Goal: Information Seeking & Learning: Learn about a topic

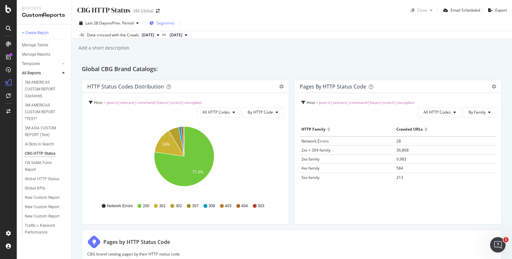
click at [160, 23] on span "Segments" at bounding box center [166, 22] width 18 height 5
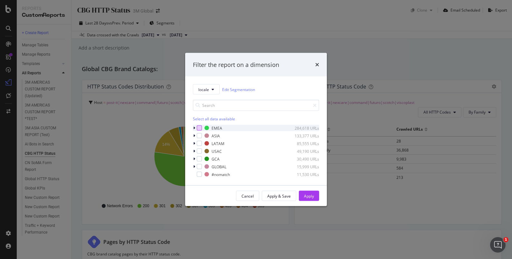
click at [199, 128] on div "modal" at bounding box center [199, 128] width 5 height 5
click at [316, 195] on button "Apply" at bounding box center [309, 196] width 20 height 10
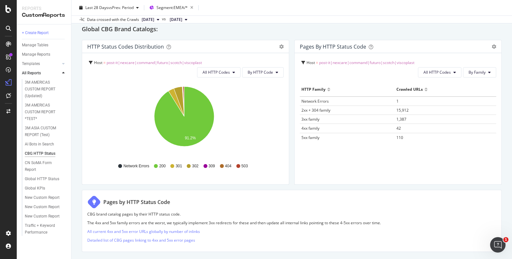
scroll to position [121, 0]
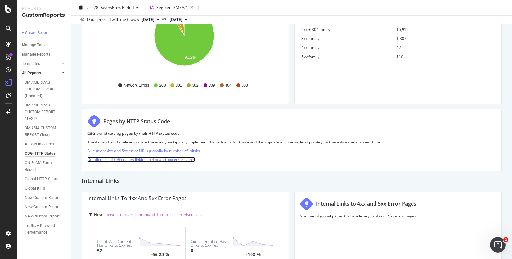
click at [129, 159] on link "Detailed list of CBG pages linking to 4xx and 5xx error pages" at bounding box center [141, 159] width 108 height 5
click at [119, 159] on link "Detailed list of CBG pages linking to 4xx and 5xx error pages" at bounding box center [141, 159] width 108 height 5
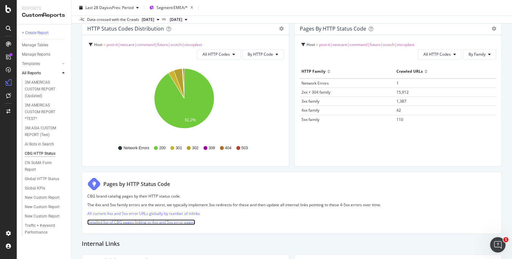
scroll to position [0, 0]
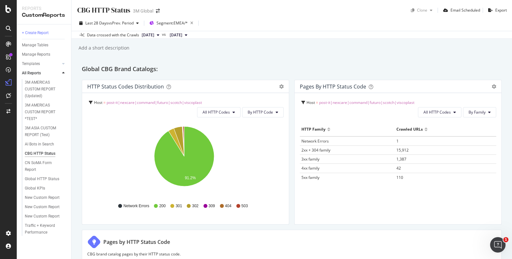
click at [159, 36] on icon at bounding box center [158, 35] width 3 height 4
click at [264, 56] on div "CBG HTTP Status CBG HTTP Status 3M Global Clone Email Scheduled Export Last 28 …" at bounding box center [291, 129] width 441 height 259
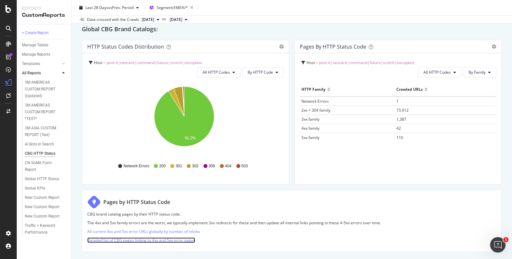
click at [125, 241] on link "Detailed list of CBG pages linking to 4xx and 5xx error pages" at bounding box center [141, 240] width 108 height 5
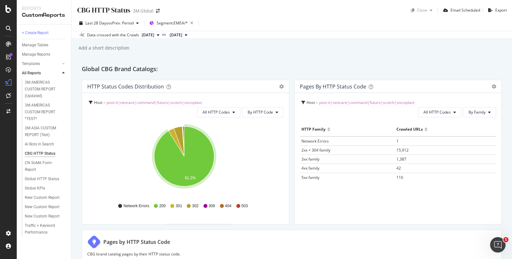
scroll to position [121, 0]
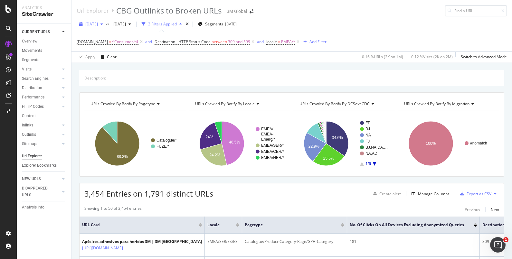
click at [106, 26] on div "[DATE]" at bounding box center [91, 24] width 29 height 10
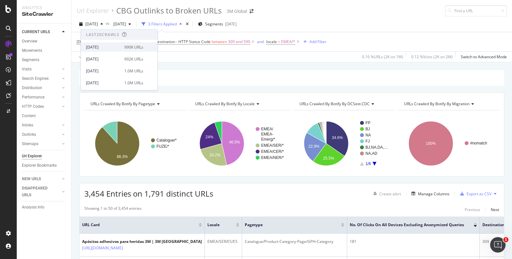
click at [106, 51] on div "2025 Sep. 14th 990K URLs" at bounding box center [119, 47] width 77 height 9
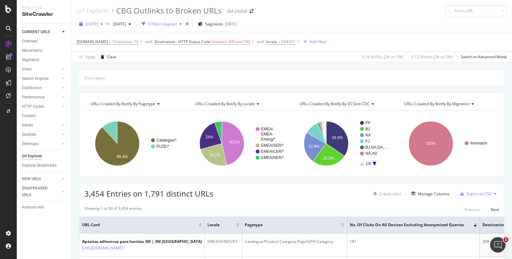
click at [106, 25] on div "button" at bounding box center [102, 24] width 8 height 4
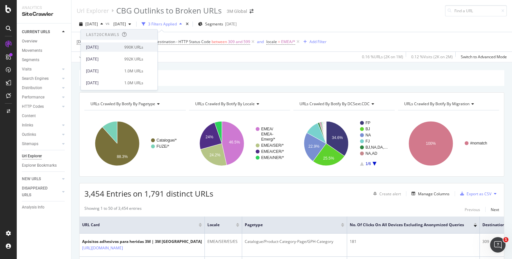
click at [104, 50] on div "2025 Sep. 14th 990K URLs" at bounding box center [119, 47] width 77 height 9
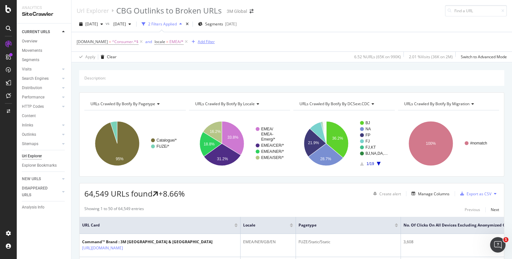
click at [204, 42] on div "Add Filter" at bounding box center [206, 41] width 17 height 5
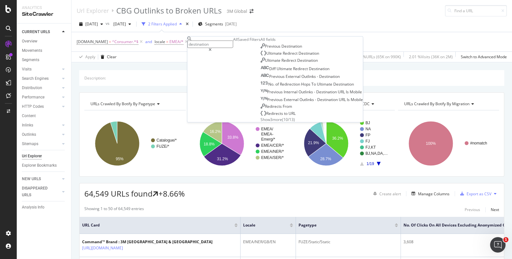
click at [261, 122] on span "Show 3 more" at bounding box center [272, 119] width 22 height 5
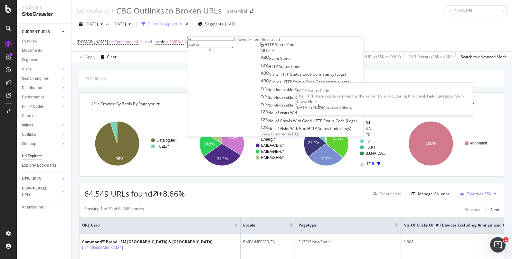
type input "status"
click at [264, 47] on span "HTTP Status Code" at bounding box center [280, 44] width 32 height 5
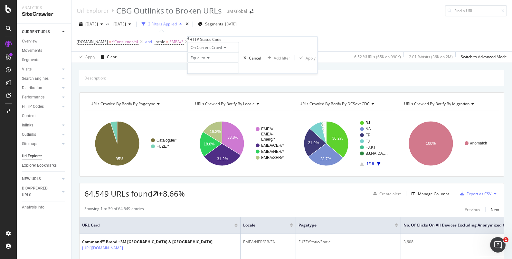
click at [207, 60] on icon at bounding box center [207, 58] width 5 height 4
click at [212, 110] on div "Between" at bounding box center [213, 106] width 51 height 7
click at [203, 74] on input "0" at bounding box center [213, 68] width 52 height 11
type input "399"
click at [195, 90] on input "1" at bounding box center [213, 84] width 52 height 11
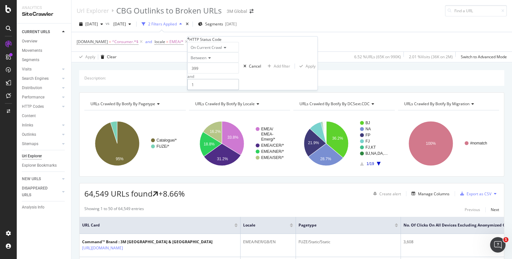
click at [204, 90] on input "1" at bounding box center [213, 84] width 52 height 11
type input "599"
click at [306, 69] on div "Apply" at bounding box center [311, 65] width 10 height 5
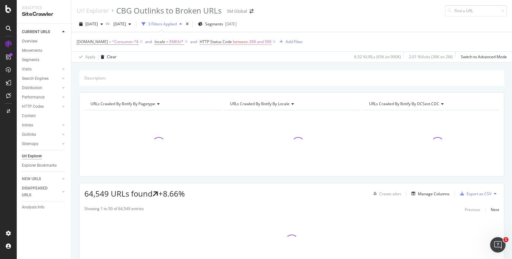
click at [260, 42] on span "399 and 599" at bounding box center [260, 41] width 22 height 9
click at [218, 72] on input "399" at bounding box center [224, 67] width 52 height 11
type input "309"
click at [316, 68] on div "Apply" at bounding box center [321, 64] width 10 height 5
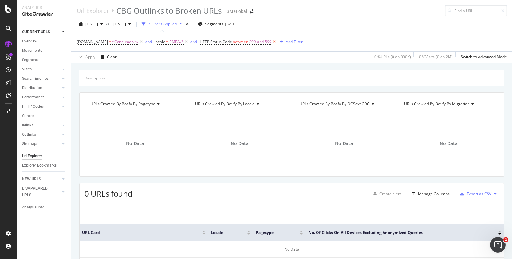
click at [273, 42] on icon at bounding box center [273, 42] width 5 height 6
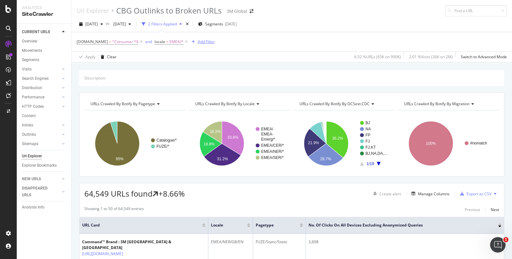
click at [208, 43] on div "Add Filter" at bounding box center [206, 41] width 17 height 5
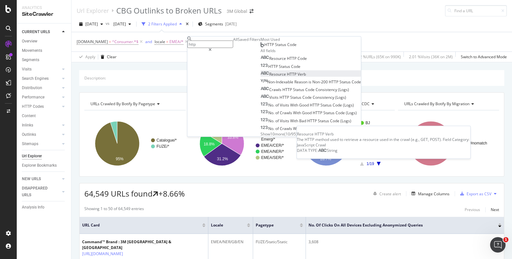
scroll to position [3, 0]
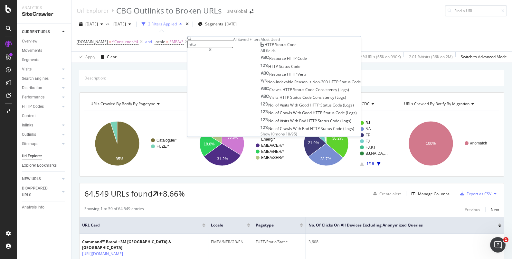
click at [261, 137] on span "Show 10 more" at bounding box center [273, 133] width 24 height 5
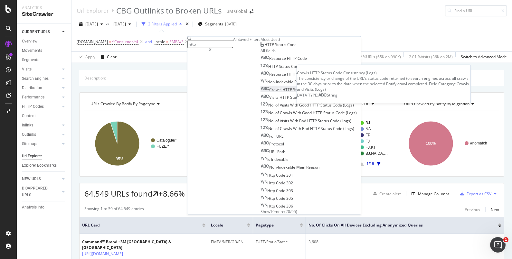
scroll to position [80, 0]
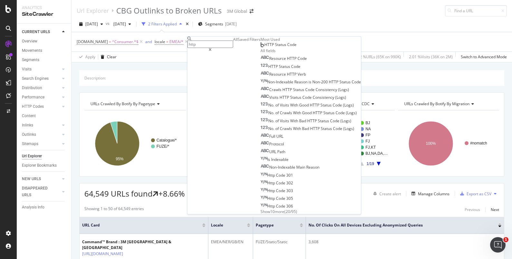
click at [261, 209] on span "Show 10 more" at bounding box center [273, 211] width 24 height 5
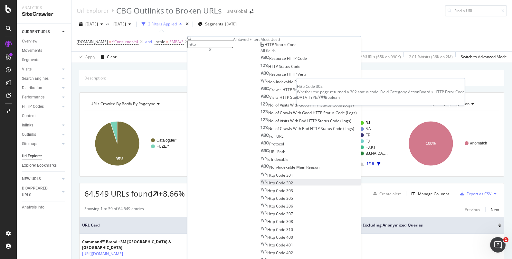
scroll to position [157, 0]
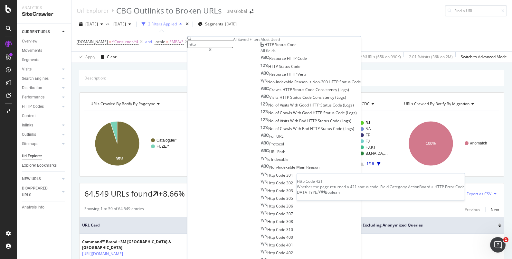
scroll to position [312, 0]
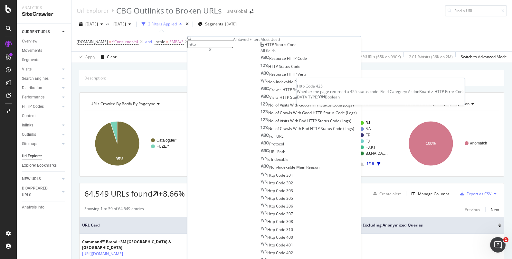
scroll to position [389, 0]
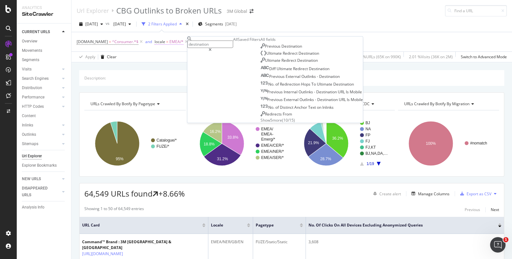
scroll to position [0, 0]
type input "destination"
click at [261, 122] on span "Show 3 more" at bounding box center [272, 119] width 22 height 5
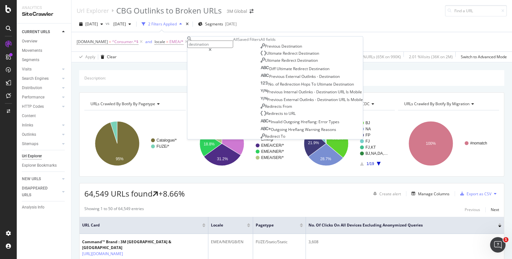
click at [233, 48] on div at bounding box center [210, 50] width 46 height 4
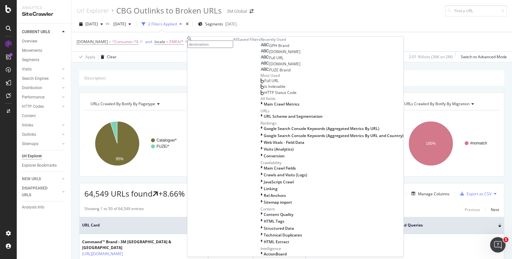
click at [318, 43] on div "DCSext.Business = ^Consumer.*$ and locale = EMEA/* Add Filter" at bounding box center [292, 41] width 430 height 19
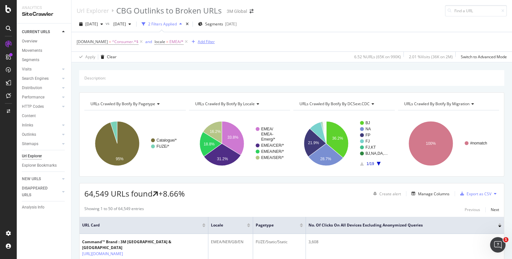
click at [204, 43] on div "Add Filter" at bounding box center [206, 41] width 17 height 5
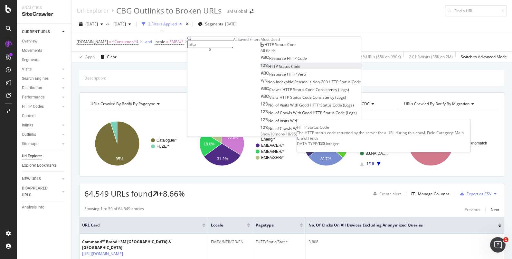
type input "http"
click at [279, 69] on span "Status" at bounding box center [285, 65] width 12 height 5
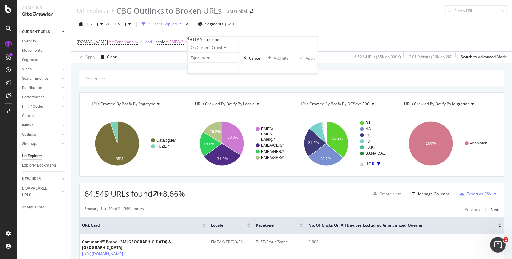
click at [204, 61] on span "Equal to" at bounding box center [198, 57] width 14 height 5
click at [204, 109] on span "Between" at bounding box center [197, 106] width 16 height 5
click at [204, 74] on input "0" at bounding box center [213, 68] width 52 height 11
type input "309"
click at [199, 90] on input "1" at bounding box center [213, 84] width 52 height 11
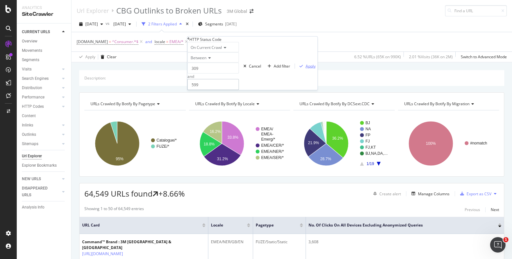
type input "599"
click at [306, 69] on div "Apply" at bounding box center [311, 65] width 10 height 5
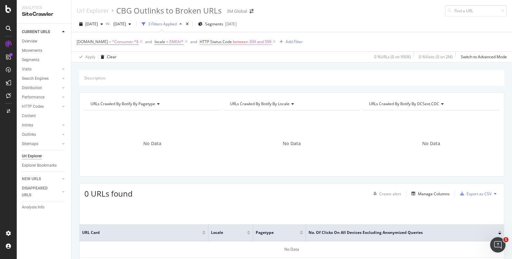
click at [257, 42] on span "309 and 599" at bounding box center [260, 41] width 22 height 9
click at [200, 39] on icon at bounding box center [199, 37] width 2 height 4
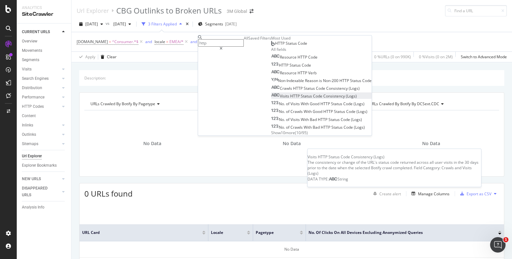
scroll to position [3, 0]
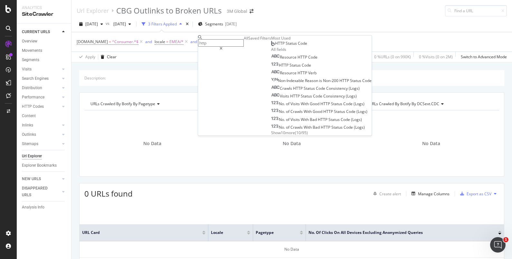
click at [271, 136] on span "Show 10 more" at bounding box center [283, 132] width 24 height 5
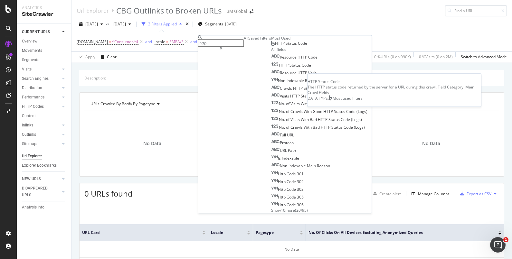
scroll to position [0, 0]
click at [324, 40] on div "DCSext.Business = ^Consumer.*$ and locale = EMEA/* and HTTP Status Code between…" at bounding box center [292, 41] width 430 height 19
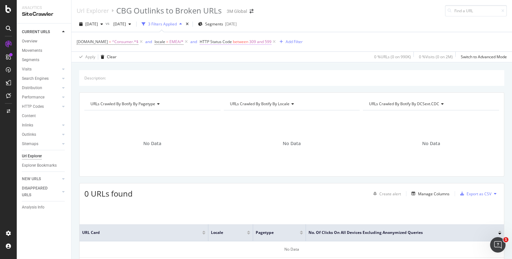
click at [256, 43] on span "309 and 599" at bounding box center [260, 41] width 22 height 9
click at [228, 49] on span "On Current Crawl" at bounding box center [216, 45] width 31 height 5
click at [232, 49] on span "On Current Crawl" at bounding box center [216, 45] width 31 height 5
click at [204, 41] on div "HTTP Status Code" at bounding box center [263, 37] width 130 height 5
click at [210, 40] on div "HTTP Status Code" at bounding box center [216, 37] width 32 height 5
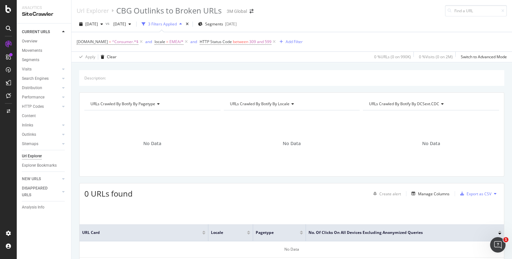
click at [299, 69] on div "Description: URLs Crawled By Botify By pagetype Chart (by Value) Table Expand E…" at bounding box center [291, 69] width 441 height 15
click at [240, 43] on span "between" at bounding box center [240, 41] width 15 height 5
click at [237, 48] on icon at bounding box center [235, 46] width 5 height 4
click at [236, 48] on icon at bounding box center [235, 46] width 5 height 4
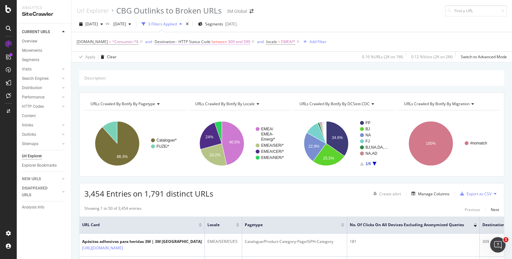
click at [228, 43] on span "309 and 599" at bounding box center [239, 41] width 22 height 9
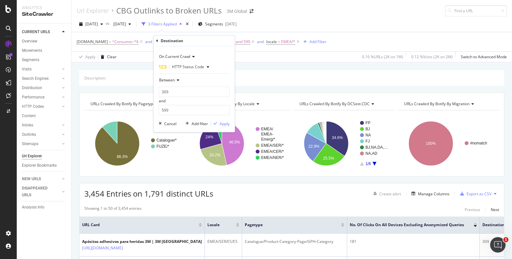
click at [274, 79] on div "Description:" at bounding box center [291, 77] width 415 height 5
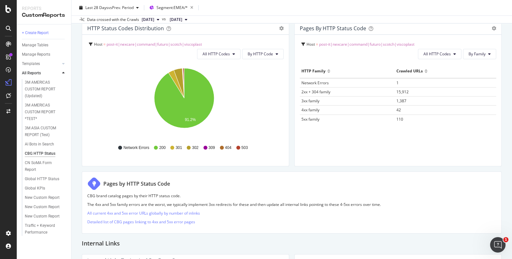
scroll to position [80, 0]
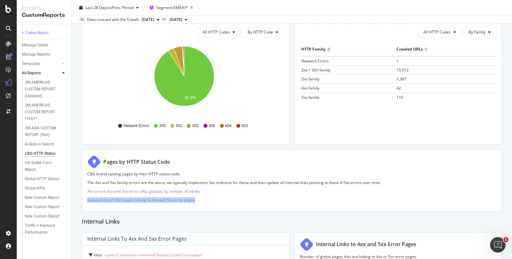
drag, startPoint x: 83, startPoint y: 201, endPoint x: 206, endPoint y: 199, distance: 122.7
click at [206, 199] on div "Pages by HTTP Status Code CBG brand catalog pages by their HTTP status code. Th…" at bounding box center [292, 181] width 420 height 62
copy link "Detailed list of CBG pages linking to 4xx and 5xx error pages"
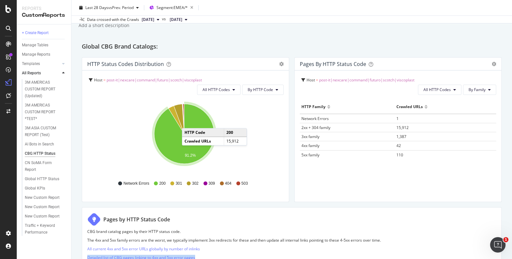
scroll to position [0, 0]
